Goal: Task Accomplishment & Management: Manage account settings

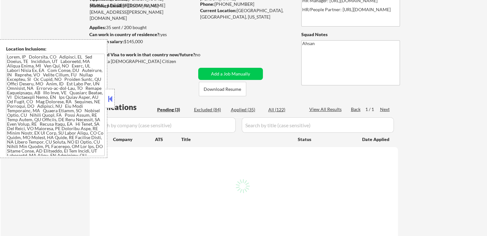
select select ""pending""
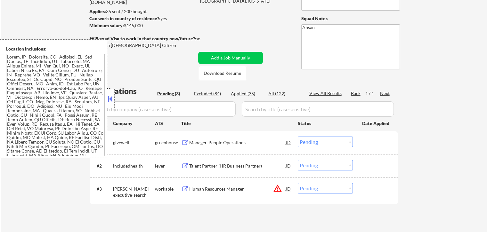
scroll to position [96, 0]
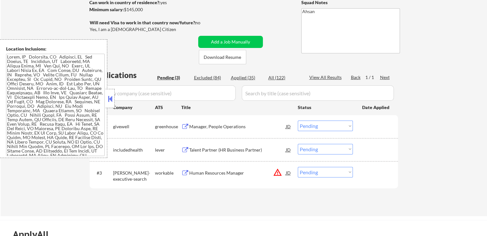
click at [204, 126] on div "Manager, People Operations" at bounding box center [237, 127] width 97 height 6
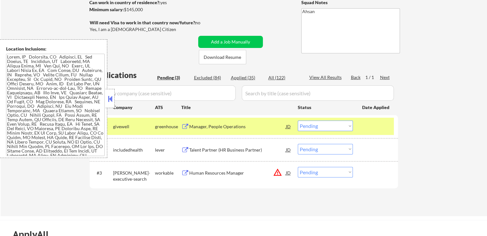
click at [200, 145] on div "Talent Partner (HR Business Partner)" at bounding box center [237, 150] width 97 height 12
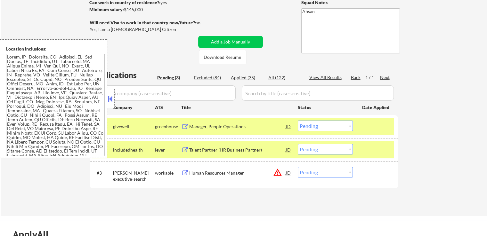
click at [193, 170] on div "Human Resources Manager" at bounding box center [237, 173] width 97 height 6
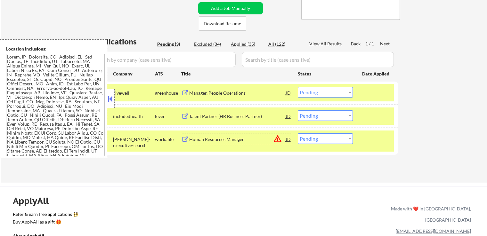
scroll to position [160, 0]
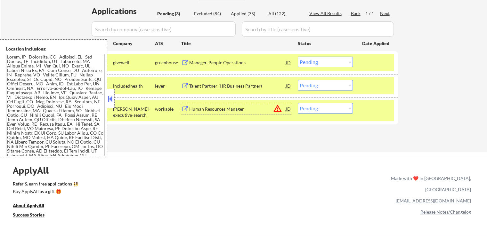
click at [325, 60] on select "Choose an option... Pending Applied Excluded (Questions) Excluded (Expired) Exc…" at bounding box center [325, 62] width 55 height 11
click at [298, 57] on select "Choose an option... Pending Applied Excluded (Questions) Excluded (Expired) Exc…" at bounding box center [325, 62] width 55 height 11
select select ""pending""
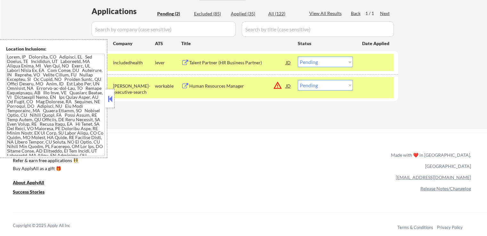
click at [215, 62] on div "Talent Partner (HR Business Partner)" at bounding box center [237, 63] width 97 height 6
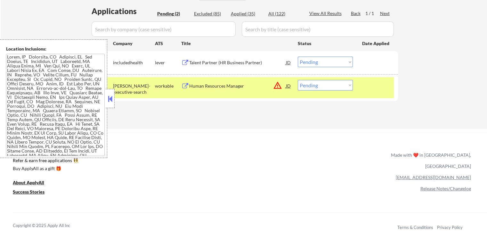
click at [202, 84] on div "Human Resources Manager" at bounding box center [237, 86] width 97 height 6
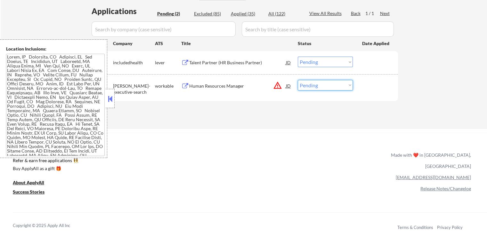
click at [319, 89] on select "Choose an option... Pending Applied Excluded (Questions) Excluded (Expired) Exc…" at bounding box center [325, 85] width 55 height 11
drag, startPoint x: 325, startPoint y: 80, endPoint x: 325, endPoint y: 84, distance: 3.5
click at [325, 84] on div "#2 [PERSON_NAME]-executive-search workable Human Resources Manager JD warning_a…" at bounding box center [243, 87] width 302 height 21
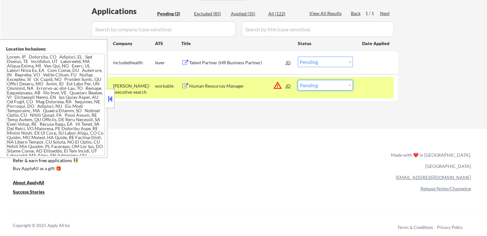
click at [323, 86] on select "Choose an option... Pending Applied Excluded (Questions) Excluded (Expired) Exc…" at bounding box center [325, 85] width 55 height 11
select select ""applied""
click at [298, 80] on select "Choose an option... Pending Applied Excluded (Questions) Excluded (Expired) Exc…" at bounding box center [325, 85] width 55 height 11
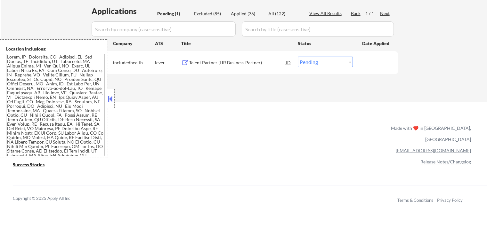
click at [311, 64] on select "Choose an option... Pending Applied Excluded (Questions) Excluded (Expired) Exc…" at bounding box center [325, 62] width 55 height 11
select select ""applied""
click at [298, 57] on select "Choose an option... Pending Applied Excluded (Questions) Excluded (Expired) Exc…" at bounding box center [325, 62] width 55 height 11
